Goal: Transaction & Acquisition: Purchase product/service

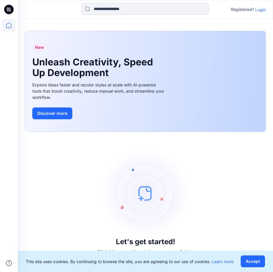
click at [259, 11] on p "Login" at bounding box center [260, 10] width 11 height 6
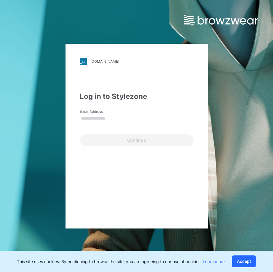
click at [114, 116] on input "Email Address" at bounding box center [137, 118] width 114 height 9
type input "**********"
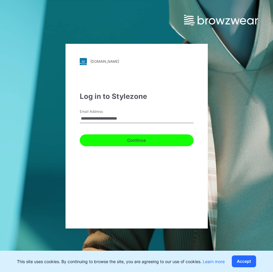
click at [107, 139] on button "Continue" at bounding box center [137, 140] width 114 height 12
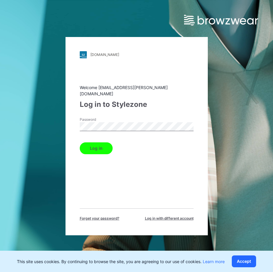
drag, startPoint x: 148, startPoint y: 95, endPoint x: 127, endPoint y: 118, distance: 31.2
click at [148, 95] on div "Welcome [EMAIL_ADDRESS][PERSON_NAME][DOMAIN_NAME] Log in to Stylezone Password …" at bounding box center [137, 152] width 114 height 137
click at [99, 145] on button "Log in" at bounding box center [96, 148] width 33 height 12
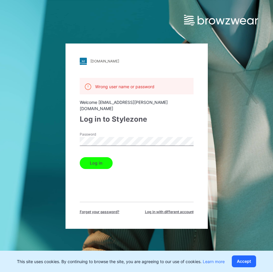
click at [29, 141] on div "[DOMAIN_NAME] Loading... Wrong user name or password Welcome [EMAIL_ADDRESS][PE…" at bounding box center [68, 136] width 136 height 272
click at [80, 157] on button "Log in" at bounding box center [96, 163] width 33 height 12
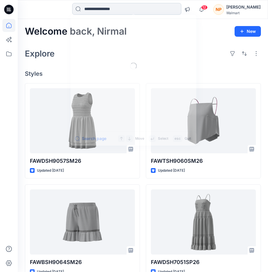
click at [128, 10] on input at bounding box center [126, 9] width 109 height 12
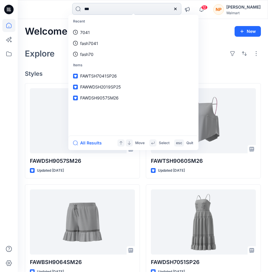
type input "****"
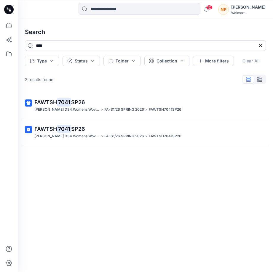
click at [65, 104] on mark "7041" at bounding box center [64, 102] width 14 height 8
